Goal: Task Accomplishment & Management: Use online tool/utility

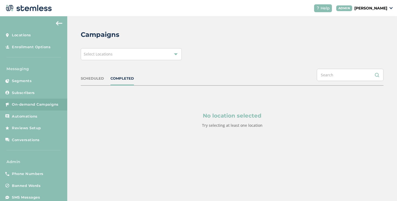
click at [117, 59] on div "Select Locations" at bounding box center [131, 54] width 101 height 12
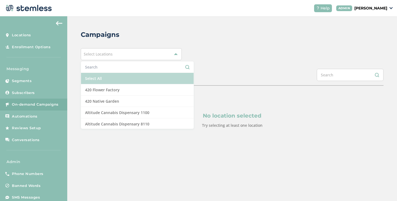
click at [98, 78] on li "Select All" at bounding box center [137, 78] width 113 height 11
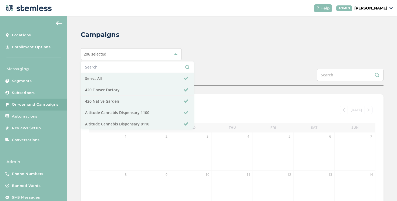
click at [253, 62] on div "Campaigns 206 selected Select All 420 Flower Factory 420 Native Garden Altitude…" at bounding box center [232, 180] width 330 height 328
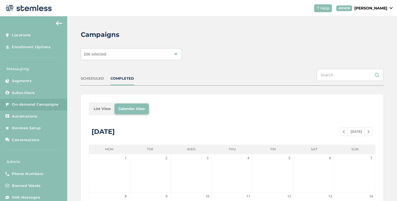
click at [107, 106] on li "List View" at bounding box center [102, 108] width 25 height 11
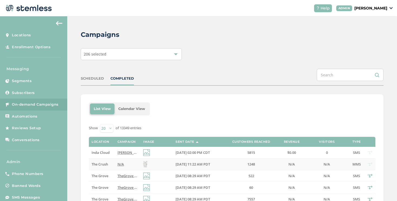
click at [115, 166] on td "N/A" at bounding box center [128, 164] width 26 height 12
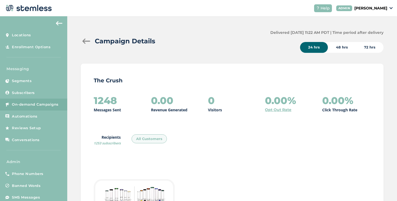
click at [86, 41] on div at bounding box center [86, 40] width 11 height 5
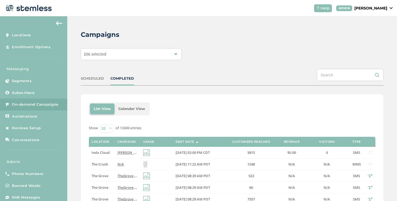
click at [123, 153] on span "[PERSON_NAME] @ Indacloud: 25% OFF FOR YOU Reply END to cancel" at bounding box center [175, 152] width 115 height 5
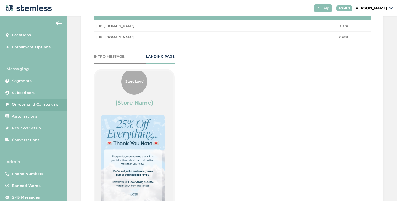
scroll to position [105, 0]
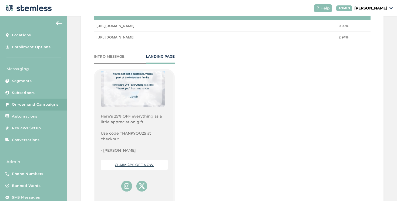
click at [147, 164] on link "CLAIM 25% OFF NOW" at bounding box center [134, 164] width 39 height 4
